Goal: Task Accomplishment & Management: Manage account settings

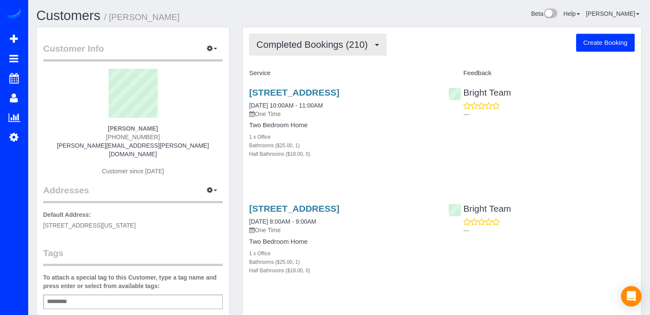
click at [318, 43] on span "Completed Bookings (210)" at bounding box center [313, 44] width 115 height 11
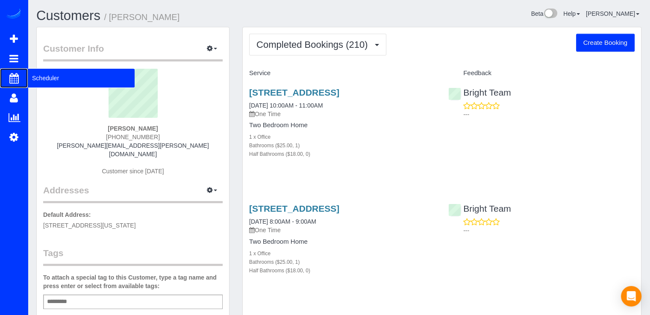
click at [39, 76] on span "Scheduler" at bounding box center [81, 78] width 107 height 20
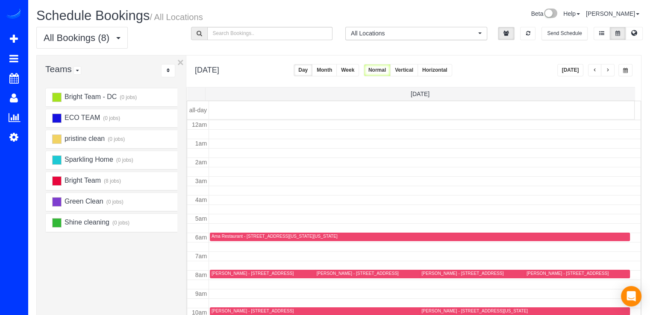
scroll to position [112, 0]
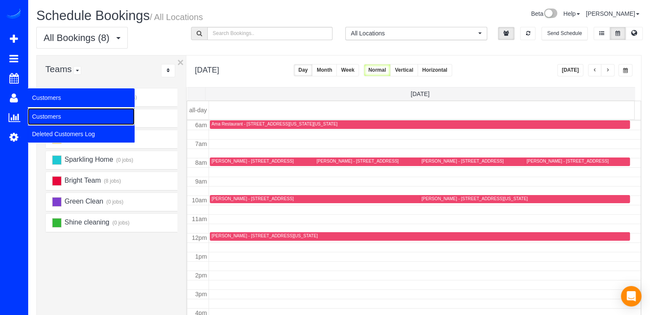
click at [46, 110] on link "Customers" at bounding box center [81, 116] width 107 height 17
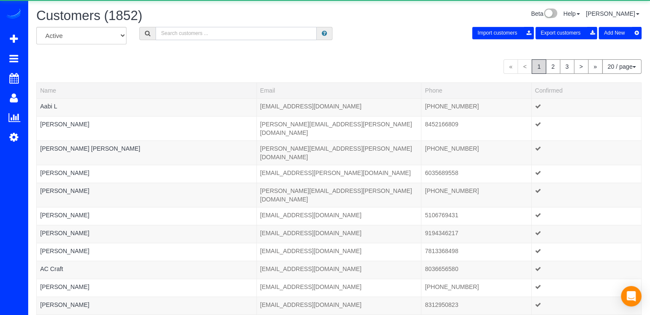
click at [190, 35] on input "text" at bounding box center [236, 33] width 161 height 13
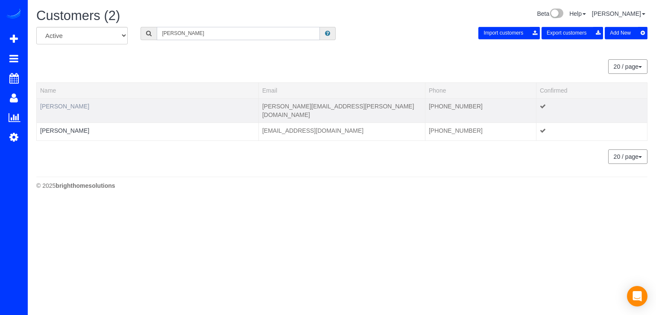
type input "[PERSON_NAME]"
click at [76, 104] on link "[PERSON_NAME]" at bounding box center [64, 106] width 49 height 7
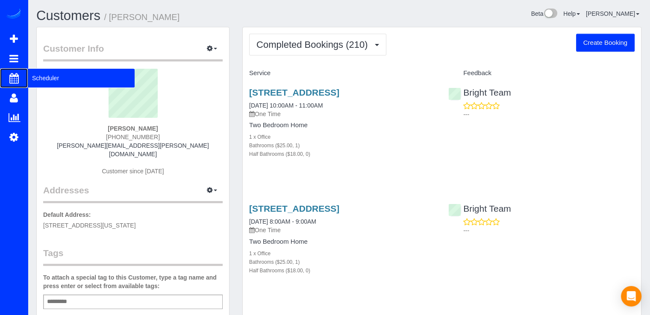
click at [39, 77] on span "Scheduler" at bounding box center [81, 78] width 107 height 20
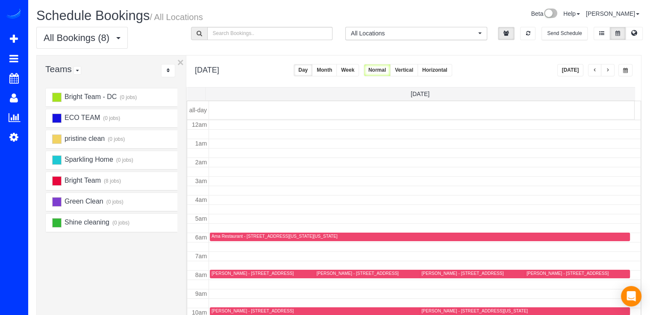
scroll to position [112, 0]
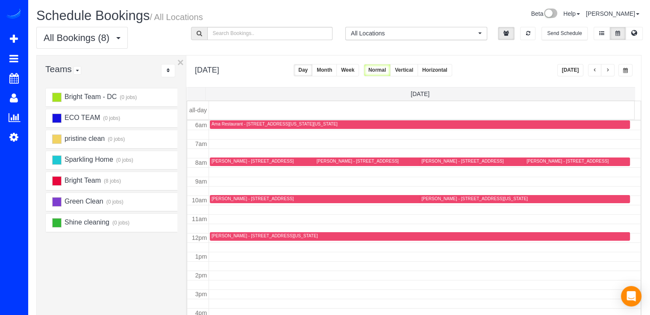
click at [592, 66] on button "button" at bounding box center [595, 70] width 14 height 12
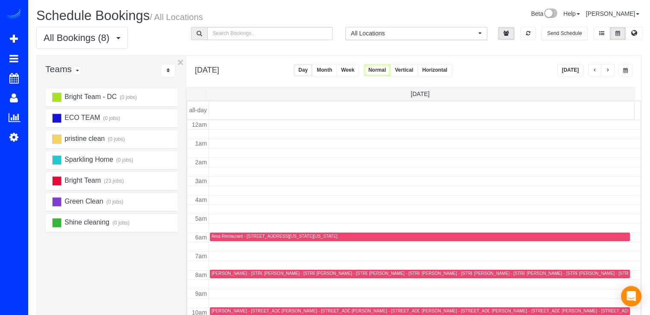
click at [595, 71] on span "button" at bounding box center [595, 70] width 4 height 5
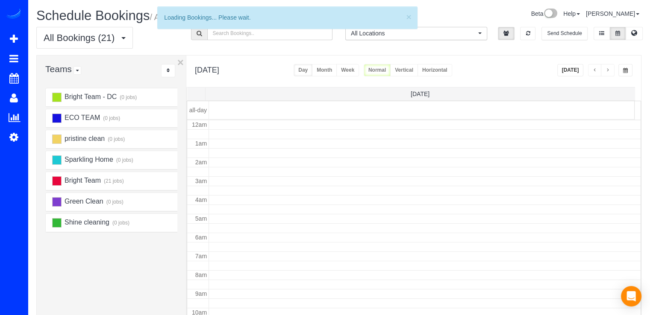
scroll to position [112, 0]
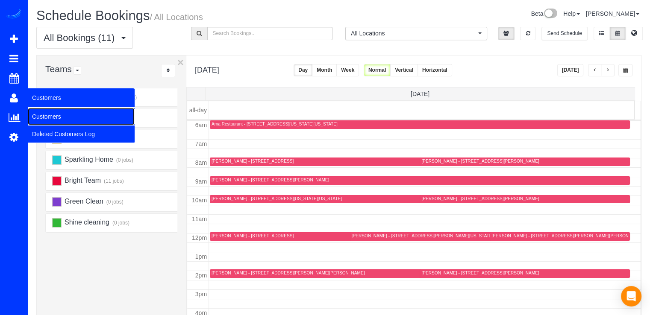
drag, startPoint x: 59, startPoint y: 115, endPoint x: 73, endPoint y: 113, distance: 13.8
click at [59, 115] on link "Customers" at bounding box center [81, 116] width 107 height 17
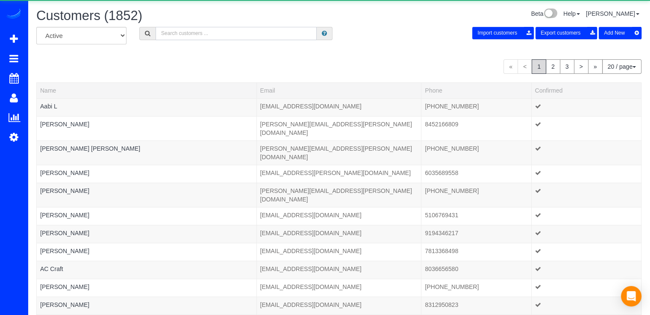
click at [181, 35] on input "text" at bounding box center [236, 33] width 161 height 13
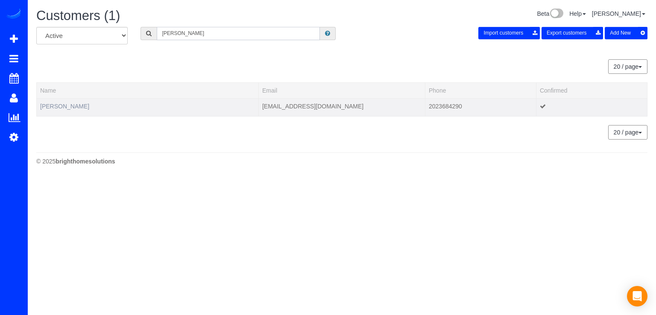
type input "[PERSON_NAME]"
click at [67, 104] on link "[PERSON_NAME]" at bounding box center [64, 106] width 49 height 7
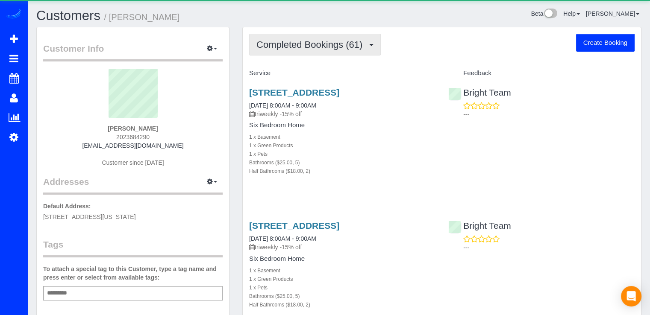
click at [308, 39] on span "Completed Bookings (61)" at bounding box center [311, 44] width 110 height 11
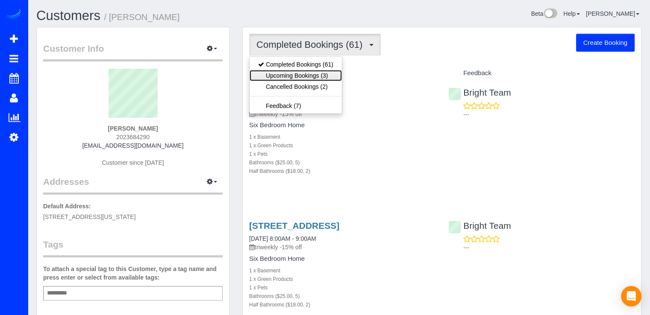
click at [312, 72] on link "Upcoming Bookings (3)" at bounding box center [296, 75] width 92 height 11
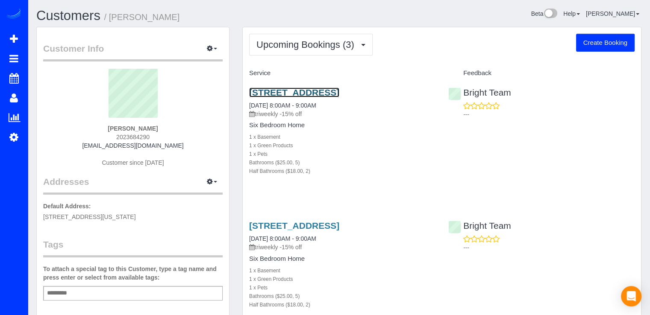
click at [287, 93] on link "[STREET_ADDRESS]" at bounding box center [294, 93] width 90 height 10
click at [284, 92] on link "[STREET_ADDRESS]" at bounding box center [294, 93] width 90 height 10
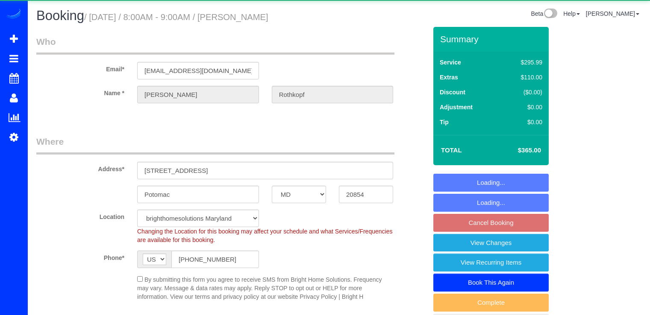
select select "MD"
select select "5"
select select "2"
select select "spot1"
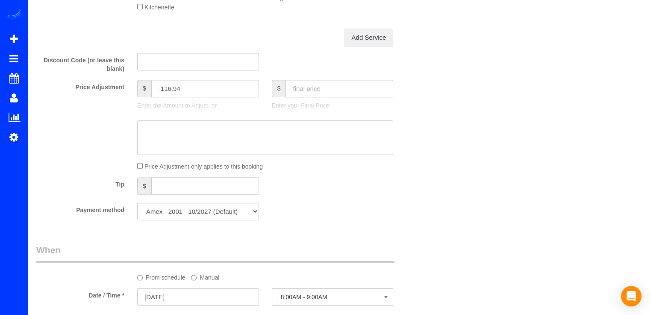
scroll to position [812, 0]
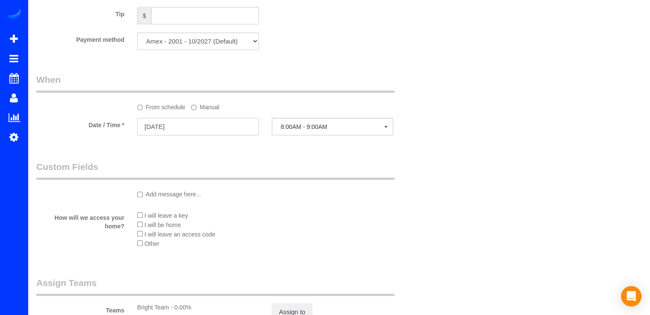
click at [191, 130] on input "[DATE]" at bounding box center [198, 127] width 122 height 18
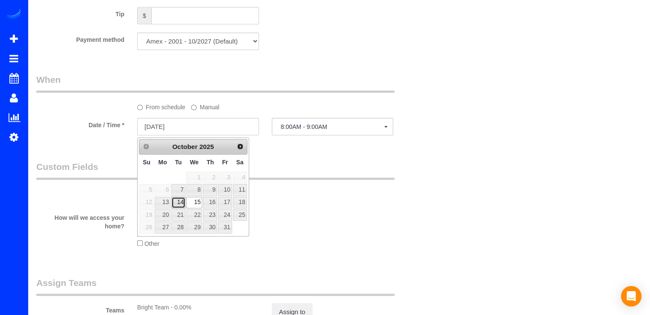
click at [183, 202] on link "14" at bounding box center [178, 203] width 14 height 12
type input "10/14/2025"
select select "spot19"
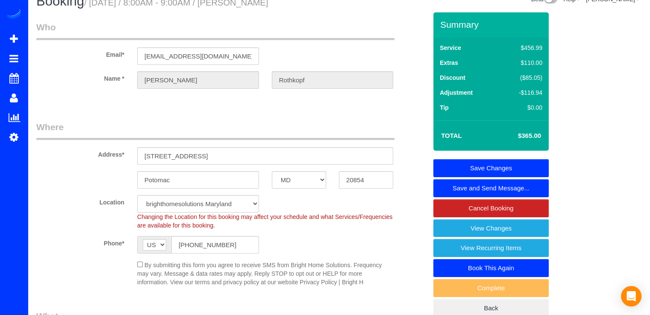
scroll to position [0, 0]
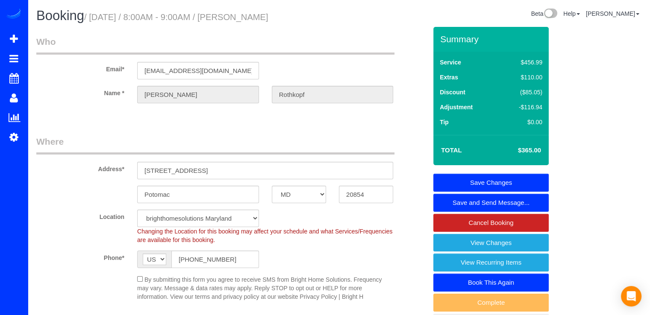
click at [506, 184] on link "Save Changes" at bounding box center [490, 183] width 115 height 18
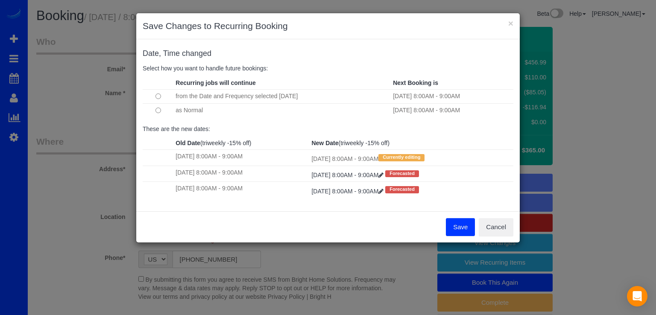
click at [460, 231] on button "Save" at bounding box center [460, 227] width 29 height 18
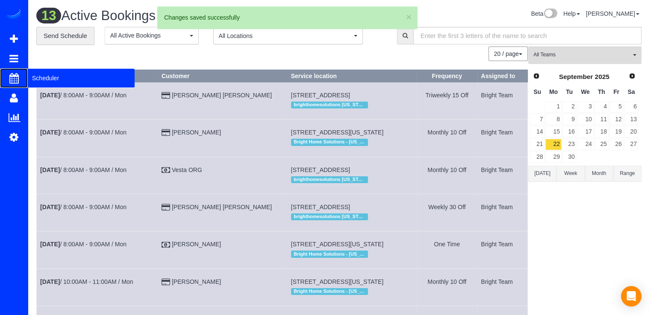
click at [32, 75] on span "Scheduler" at bounding box center [81, 78] width 107 height 20
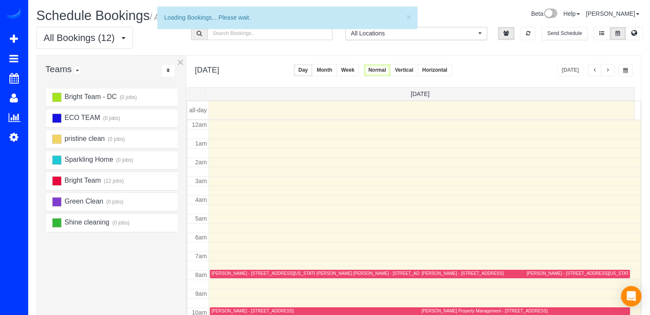
scroll to position [112, 0]
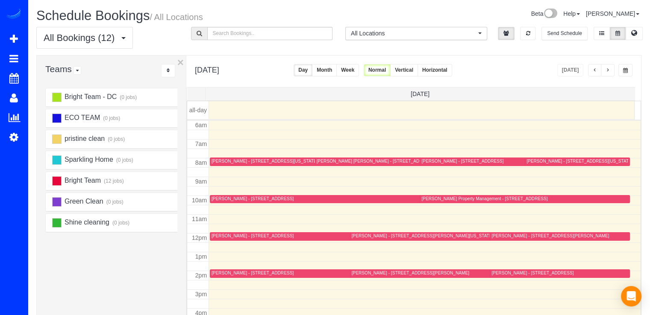
click at [424, 162] on div "Onur Balta - 7610 Honesty Way, Bethesda, MD 20817" at bounding box center [462, 162] width 82 height 6
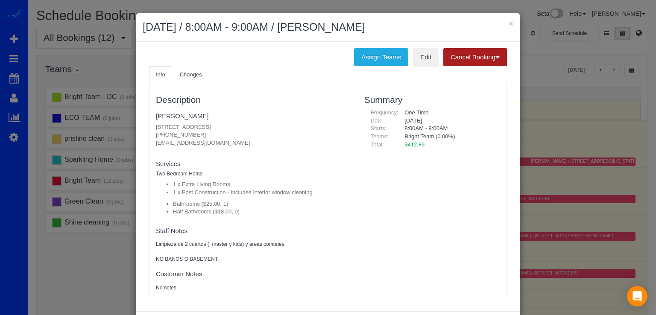
click at [479, 60] on button "Cancel Booking" at bounding box center [476, 57] width 64 height 18
click at [475, 88] on span "With $75.00 Fee" at bounding box center [474, 86] width 44 height 7
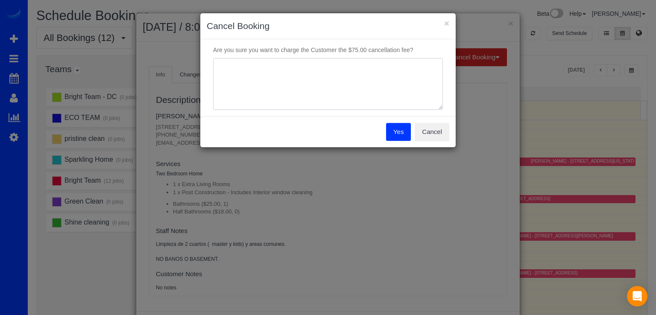
click at [250, 79] on textarea at bounding box center [328, 84] width 230 height 52
drag, startPoint x: 221, startPoint y: 67, endPoint x: 340, endPoint y: 73, distance: 118.9
click at [340, 73] on textarea at bounding box center [328, 84] width 230 height 52
click at [374, 84] on textarea at bounding box center [328, 84] width 230 height 52
type textarea "Owner didn't want the cleaning service ."
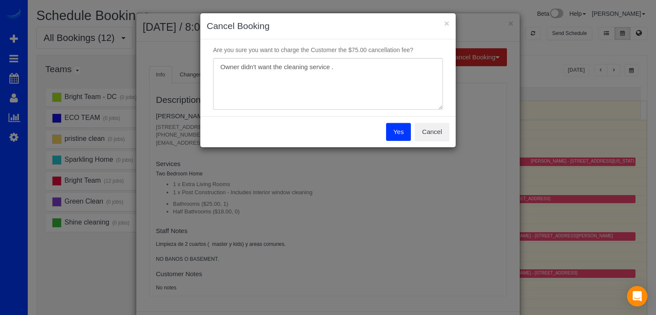
click at [400, 134] on button "Yes" at bounding box center [398, 132] width 25 height 18
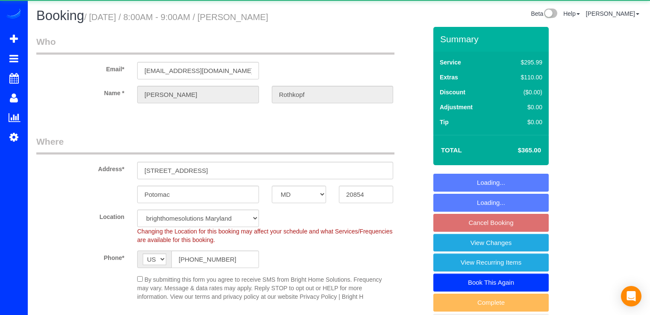
select select "MD"
select select "5"
select select "2"
select select "spot19"
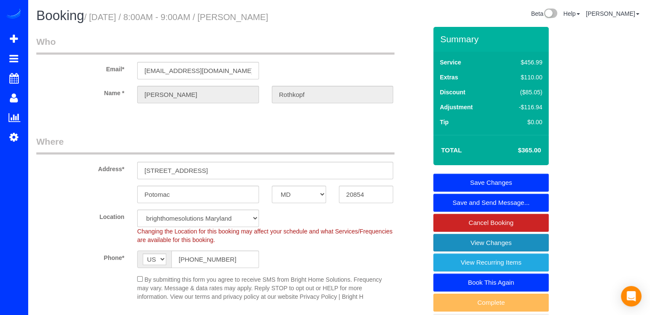
click at [459, 243] on link "View Changes" at bounding box center [490, 243] width 115 height 18
